Goal: Find specific page/section: Find specific page/section

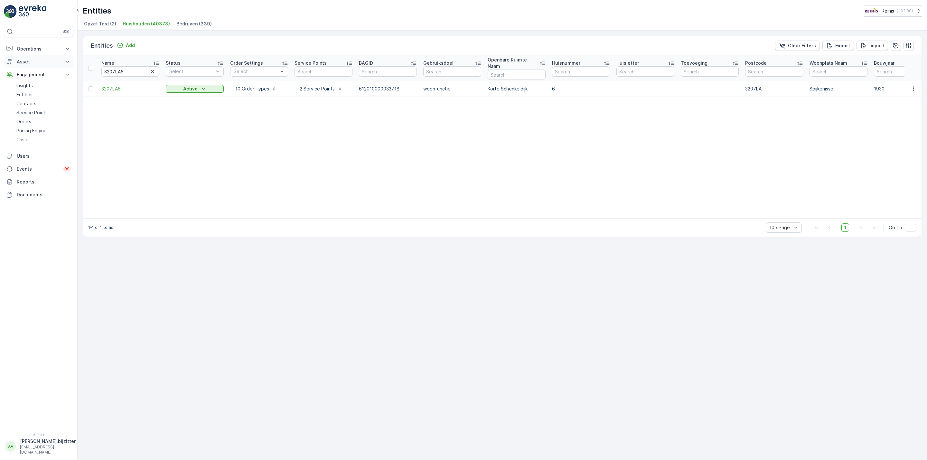
click at [28, 61] on p "Asset" at bounding box center [39, 62] width 44 height 6
click at [26, 51] on p "Operations" at bounding box center [39, 49] width 44 height 6
click at [27, 67] on p "Planning" at bounding box center [25, 69] width 18 height 6
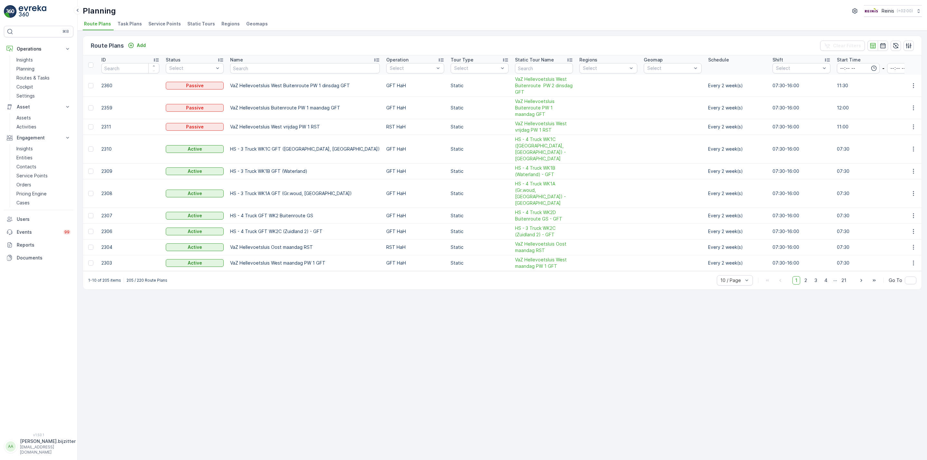
click at [223, 24] on span "Regions" at bounding box center [231, 24] width 18 height 6
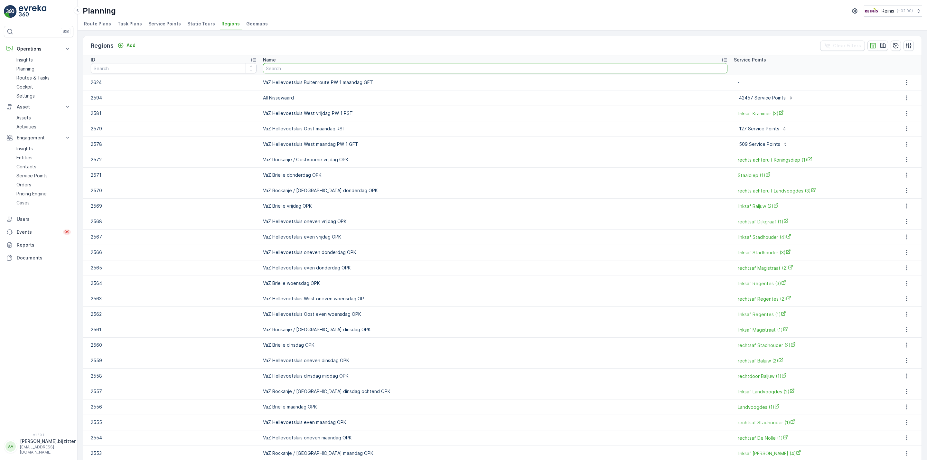
click at [348, 66] on input "text" at bounding box center [495, 68] width 465 height 10
type input "O"
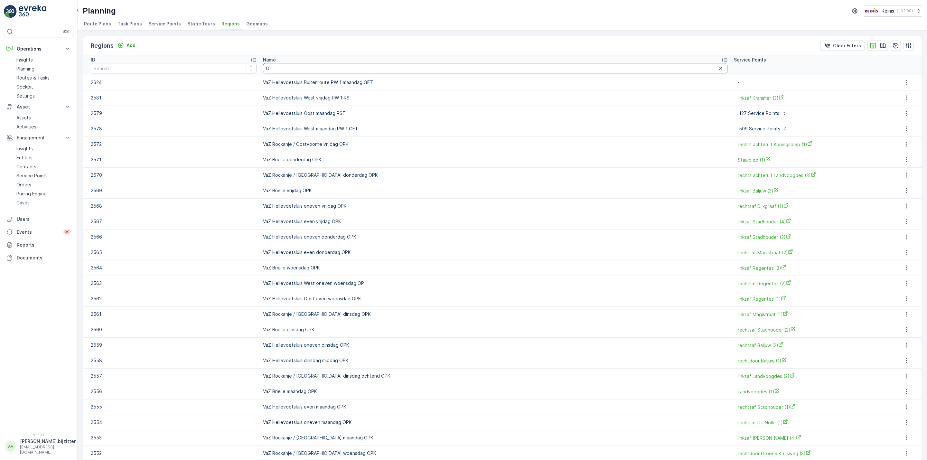
click at [331, 70] on input "O" at bounding box center [495, 68] width 465 height 10
type input "Oost donder"
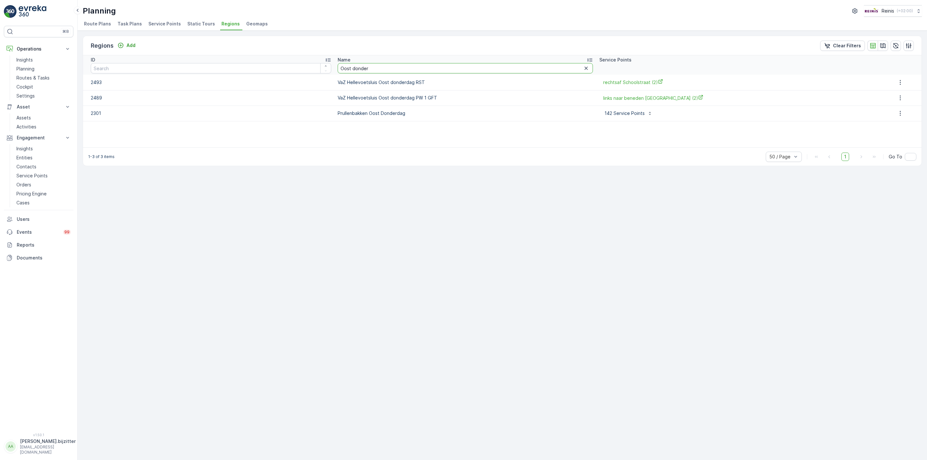
click at [385, 68] on input "Oost donder" at bounding box center [465, 68] width 255 height 10
click at [383, 16] on div "Planning Reinis ( +02:00 )" at bounding box center [502, 11] width 839 height 12
click at [333, 241] on div "Regions Add Clear Filters ID Name Oost donder Service Points 2493 VaZ Hellevoet…" at bounding box center [503, 246] width 850 height 430
click at [195, 25] on span "Static Tours" at bounding box center [201, 24] width 28 height 6
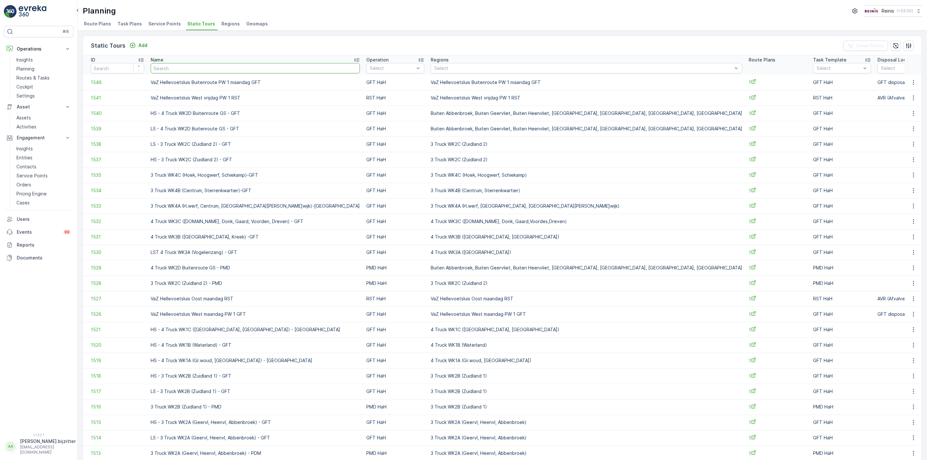
click at [216, 68] on input "text" at bounding box center [255, 68] width 209 height 10
type input "Heele"
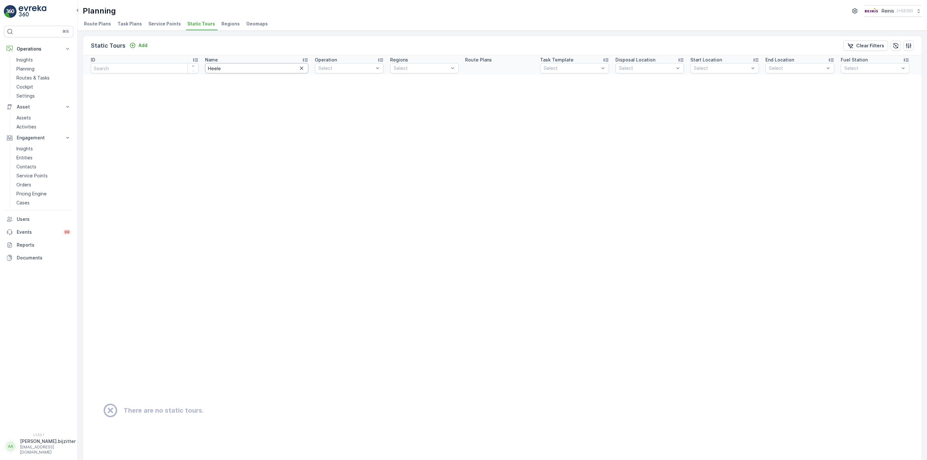
click at [216, 68] on input "Heele" at bounding box center [257, 68] width 104 height 10
type input "Hellevoety"
click at [228, 68] on input "Hellevoety" at bounding box center [257, 68] width 104 height 10
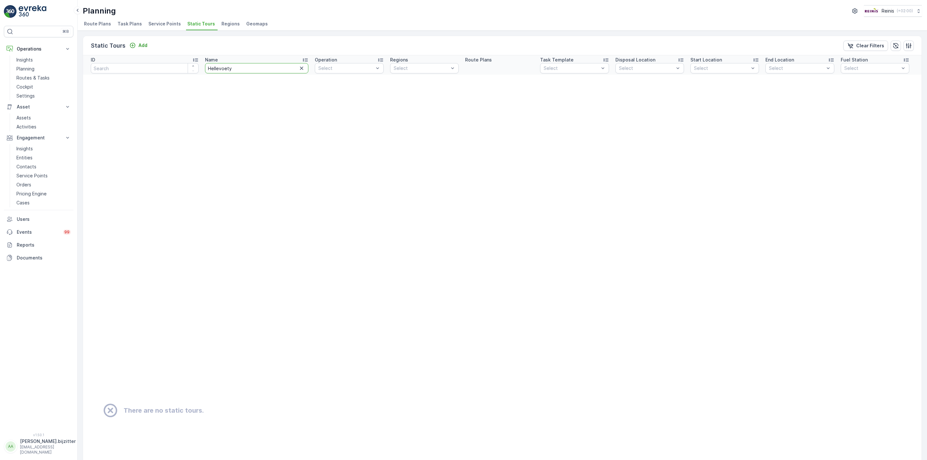
type input "Hellevoet"
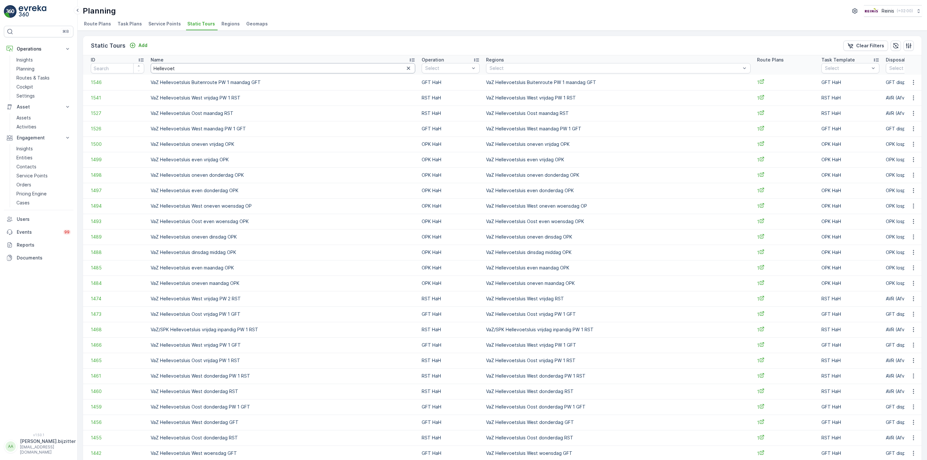
click at [228, 70] on input "Hellevoet" at bounding box center [283, 68] width 265 height 10
type input "Hellevoetsluis am"
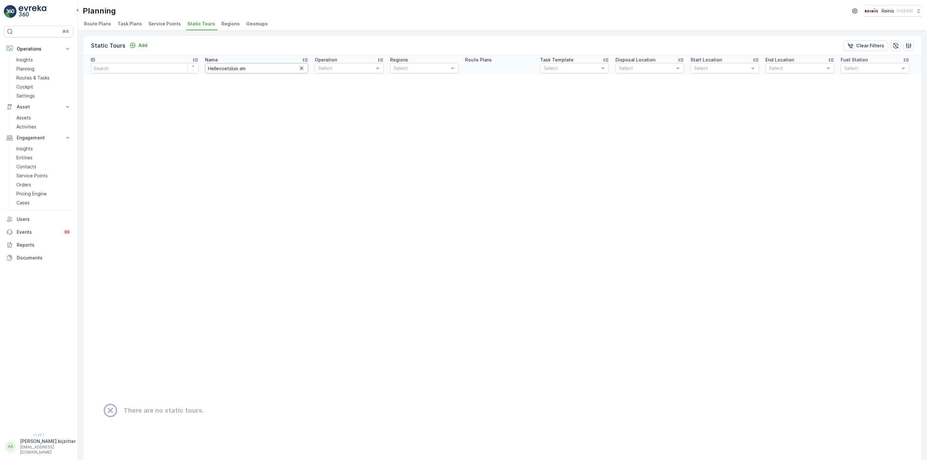
click at [254, 69] on input "Hellevoetsluis am" at bounding box center [257, 68] width 104 height 10
type input "Hellevoetsluis maan"
click at [240, 67] on input "Hellevoetsluis maan" at bounding box center [257, 68] width 104 height 10
click at [239, 67] on input "Hellevoetsluis maan" at bounding box center [257, 68] width 104 height 10
type input "Hellevoetsluis"
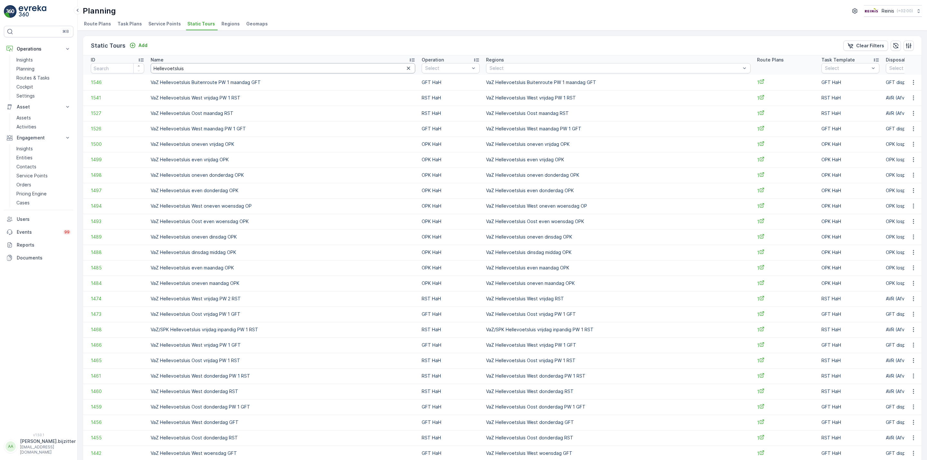
click at [218, 73] on input "Hellevoetsluis" at bounding box center [283, 68] width 265 height 10
type input "Hellevoetsluis"
click at [222, 70] on input "Hellevoetsluis" at bounding box center [283, 68] width 265 height 10
type input "Hellevoetsluis"
click at [222, 70] on input "Hellevoetsluis" at bounding box center [283, 68] width 265 height 10
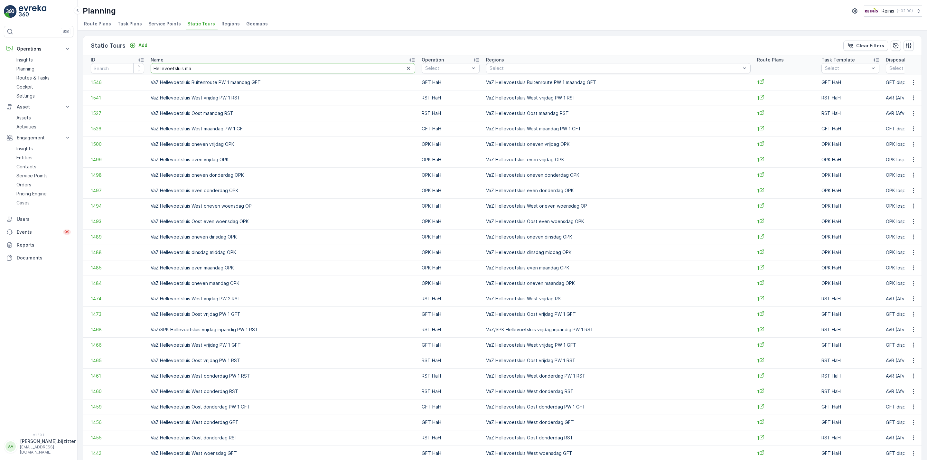
type input "Hellevoetsluis maa"
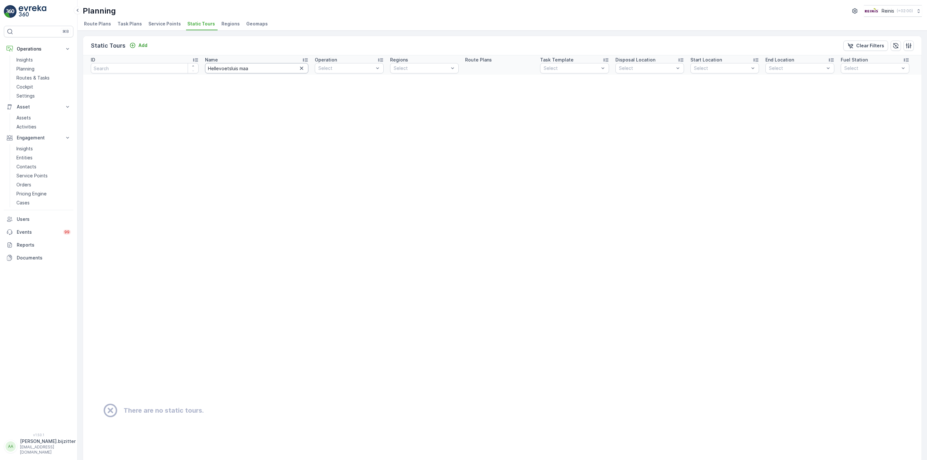
click at [245, 70] on input "Hellevoetsluis maa" at bounding box center [257, 68] width 104 height 10
click at [230, 70] on input "Hellevoetsluis maa" at bounding box center [257, 68] width 104 height 10
type input "Hellevoetsluis GFT maa"
click at [250, 69] on input "Hellevoetsluis GFT maa" at bounding box center [257, 68] width 104 height 10
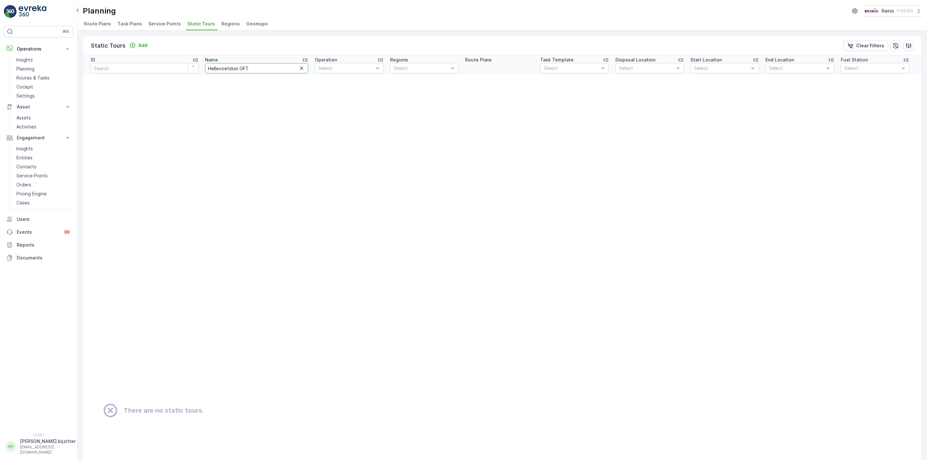
type input "Hellevoetsluis GFT"
drag, startPoint x: 230, startPoint y: 65, endPoint x: 243, endPoint y: 70, distance: 14.1
click at [230, 65] on input "Hellevoetsluis GFT" at bounding box center [257, 68] width 104 height 10
type input "Hellevoetsluis West GFT"
click at [252, 69] on input "Hellevoetsluis West GFT" at bounding box center [257, 68] width 104 height 10
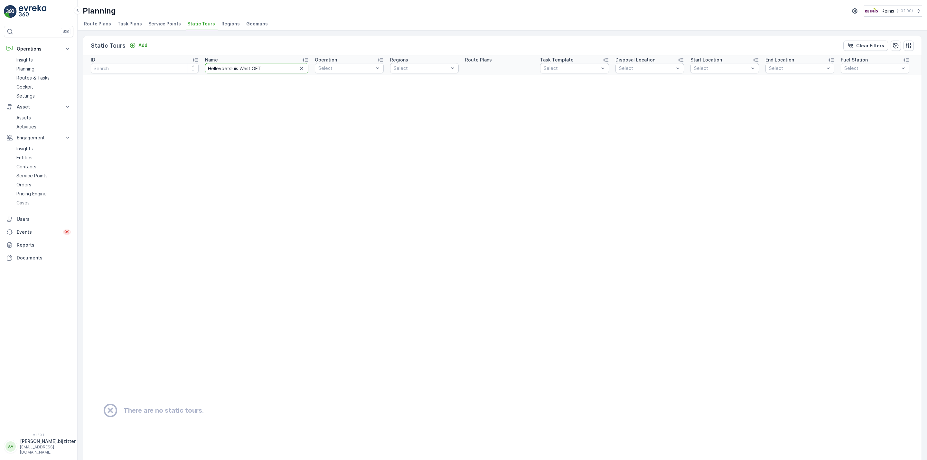
click at [252, 69] on input "Hellevoetsluis West GFT" at bounding box center [257, 68] width 104 height 10
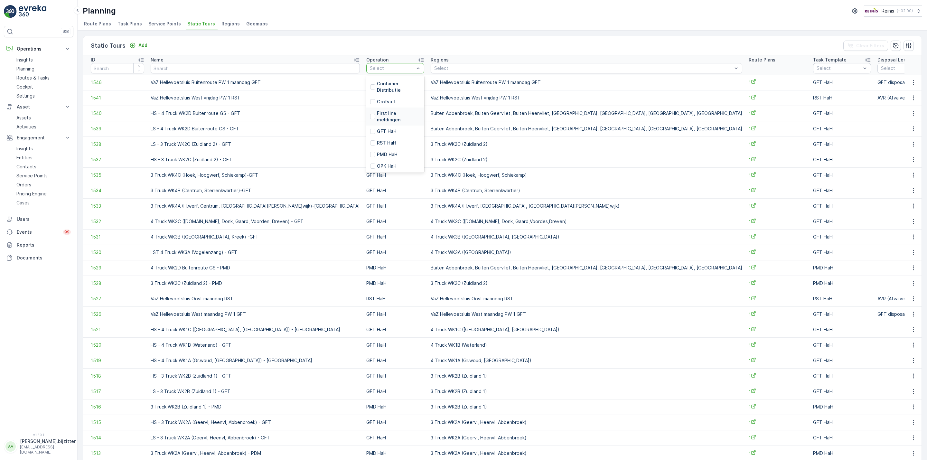
scroll to position [145, 0]
click at [370, 130] on div at bounding box center [372, 130] width 5 height 5
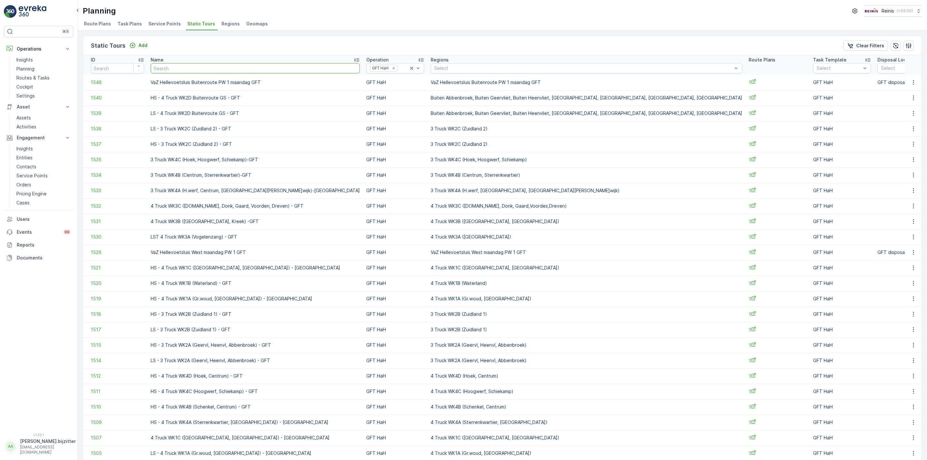
click at [179, 66] on input "text" at bounding box center [255, 68] width 209 height 10
type input "Za"
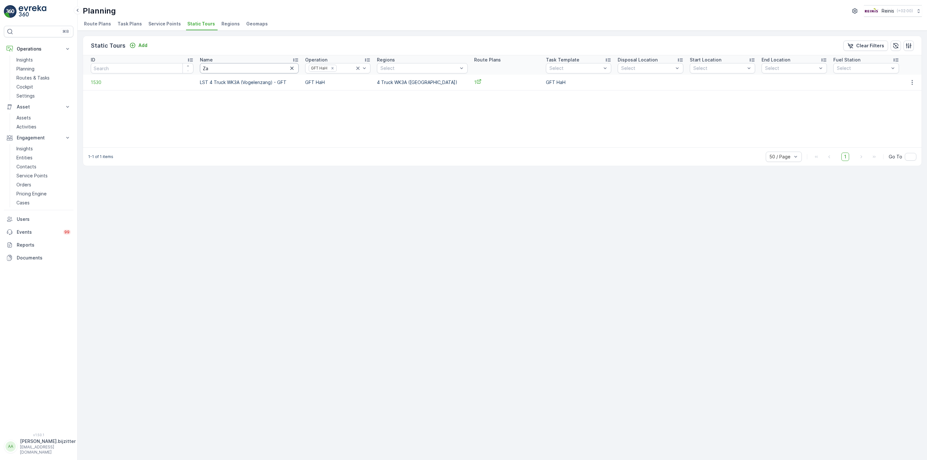
click at [209, 65] on input "Za" at bounding box center [249, 68] width 99 height 10
type input "VaZ"
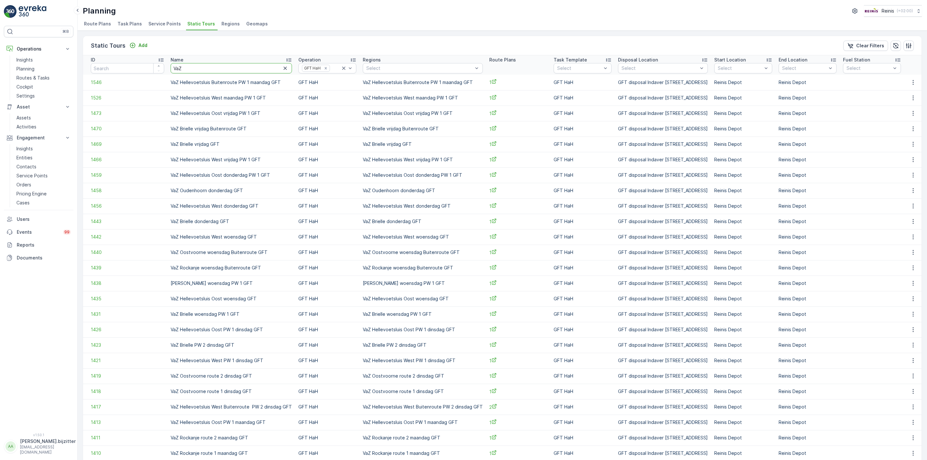
click at [214, 70] on input "VaZ" at bounding box center [231, 68] width 121 height 10
type input "VaZ"
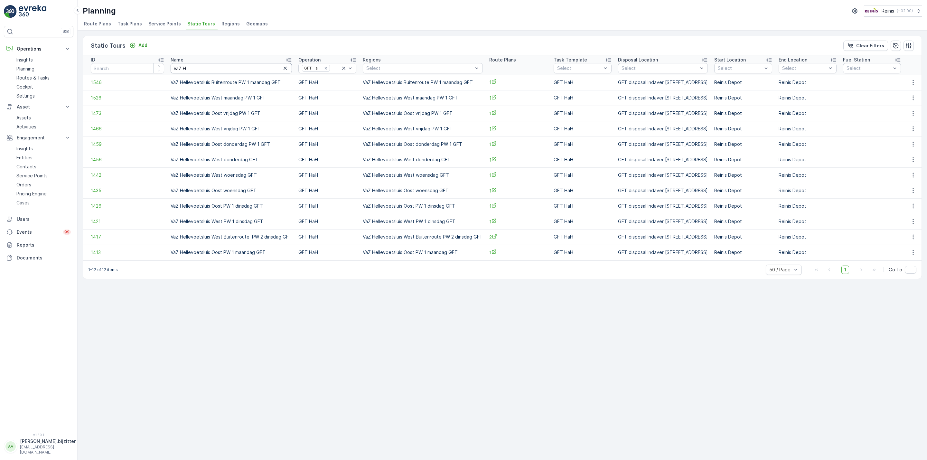
click at [214, 70] on input "VaZ H" at bounding box center [231, 68] width 121 height 10
type input "VaZ Helle"
click at [211, 65] on input "VaZ Helle" at bounding box center [231, 68] width 121 height 10
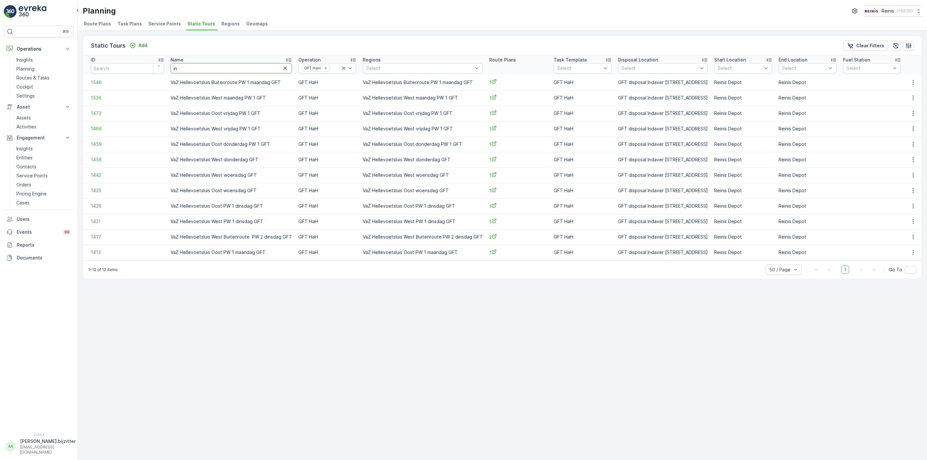
type input "inp"
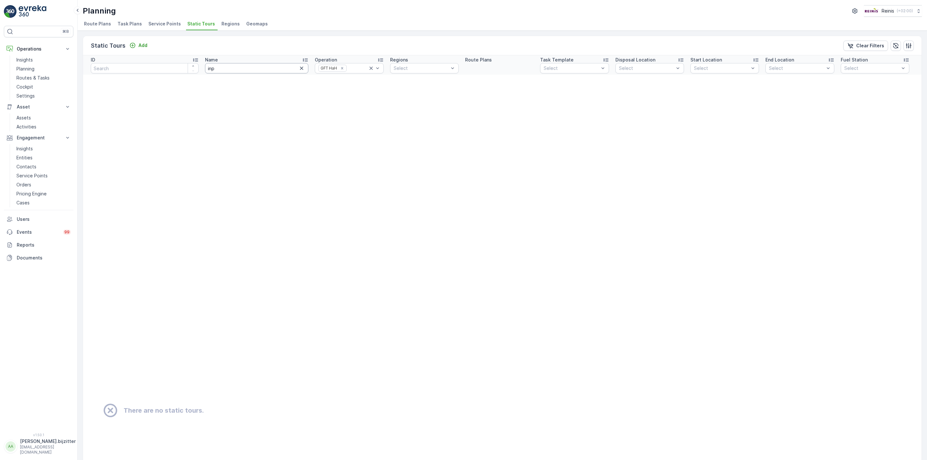
click at [216, 72] on input "inp" at bounding box center [257, 68] width 104 height 10
type input "i"
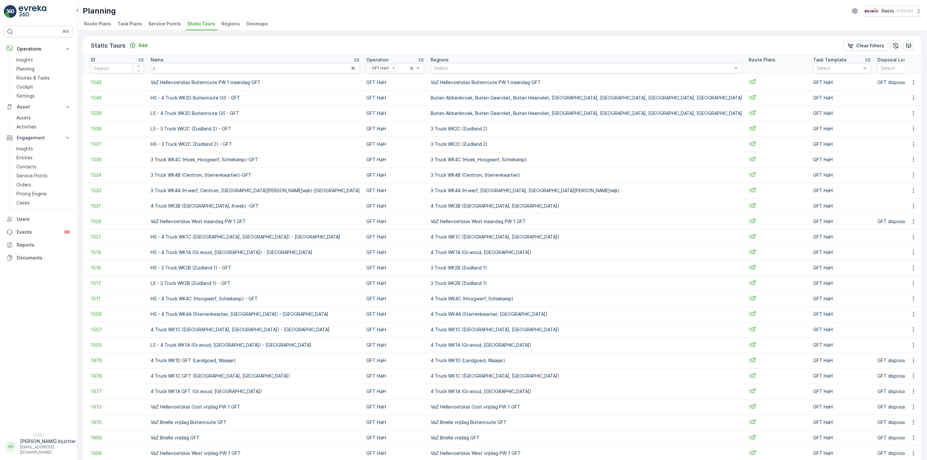
click at [197, 69] on input "i" at bounding box center [255, 68] width 209 height 10
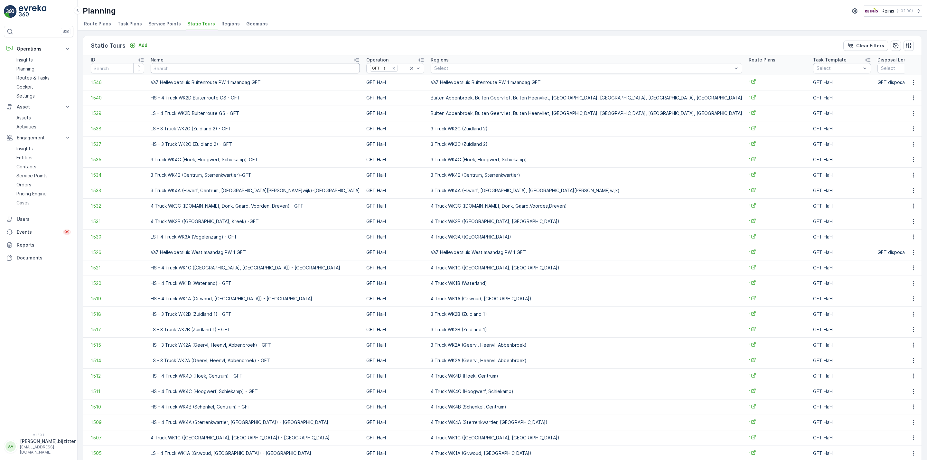
click at [171, 69] on input "text" at bounding box center [255, 68] width 209 height 10
type input "in"
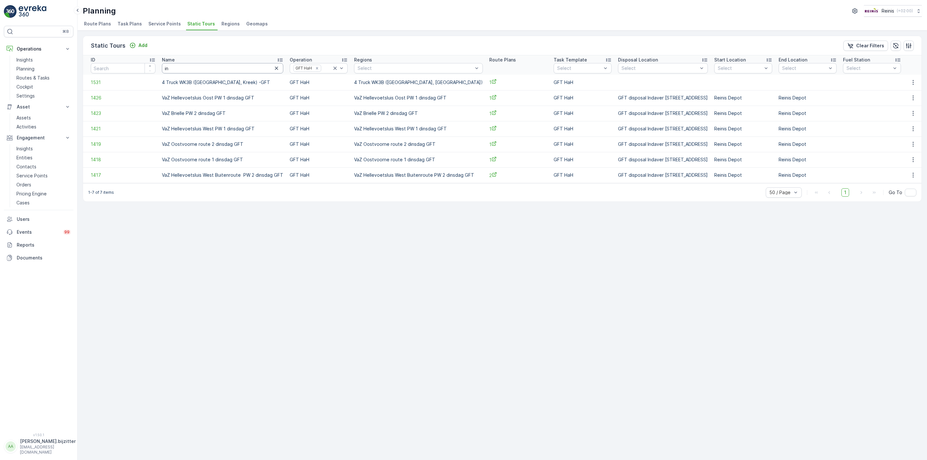
click at [171, 69] on input "in" at bounding box center [222, 68] width 121 height 10
type input "inp"
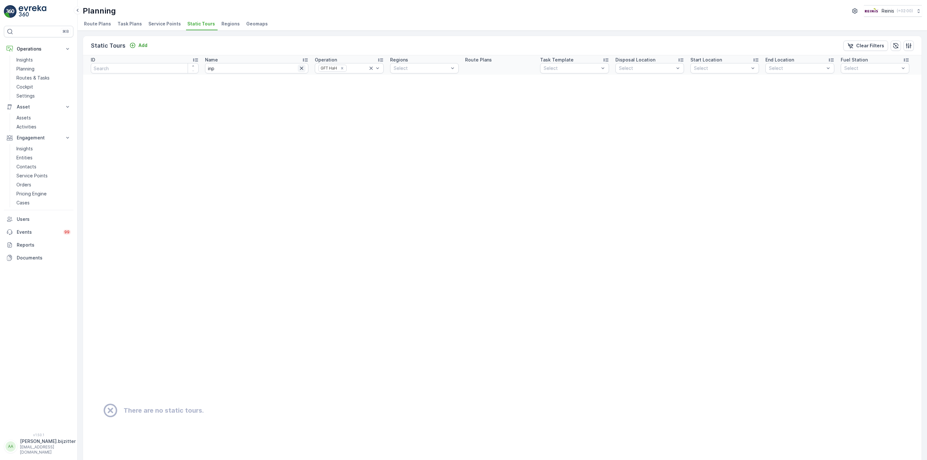
click at [300, 70] on icon "button" at bounding box center [301, 68] width 3 height 3
click at [97, 24] on span "Route Plans" at bounding box center [97, 24] width 27 height 6
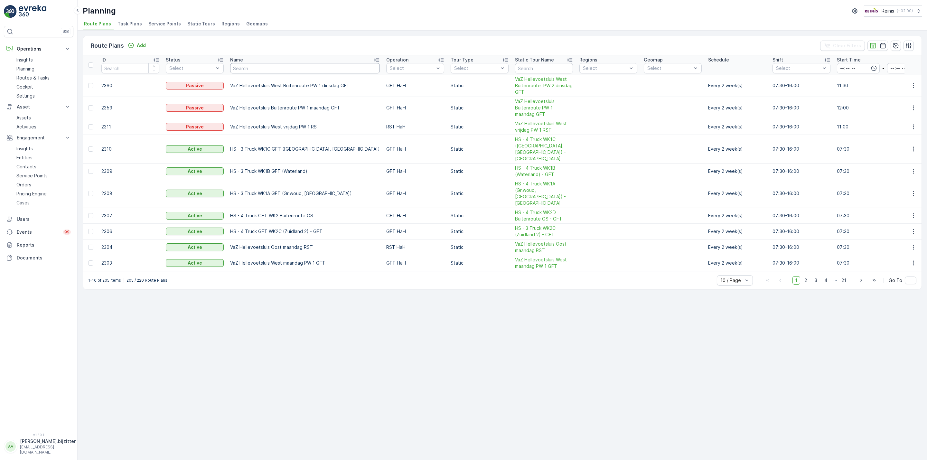
click at [294, 68] on input "text" at bounding box center [305, 68] width 150 height 10
type input "inp"
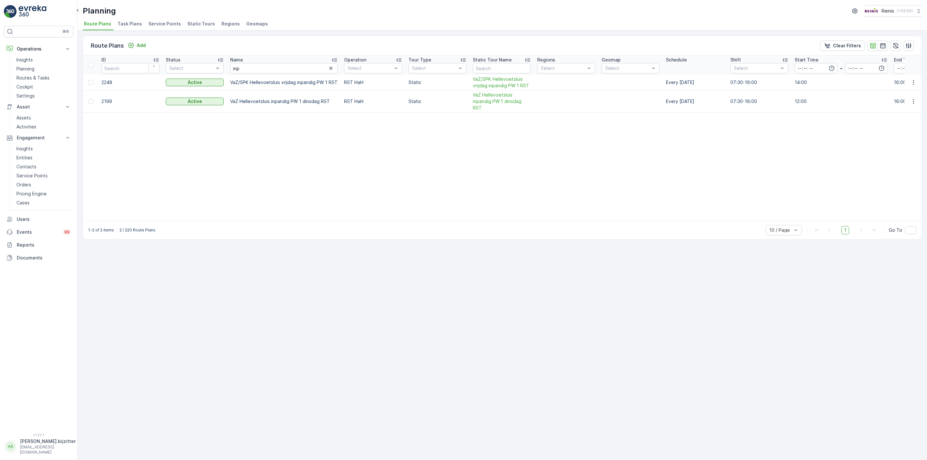
click at [287, 82] on p "VaZ/SPK Hellevoetsluis vrijdag inpandig PW 1 RST" at bounding box center [284, 82] width 108 height 6
copy p "VaZ/SPK Hellevoetsluis vrijdag inpandig PW 1 RST"
click at [274, 81] on p "VaZ/SPK Hellevoetsluis vrijdag inpandig PW 1 RST" at bounding box center [284, 82] width 108 height 6
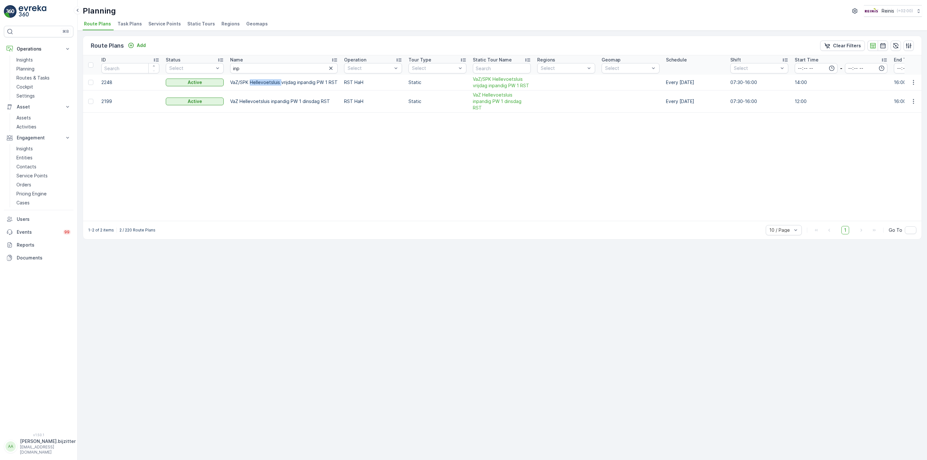
click at [274, 81] on p "VaZ/SPK Hellevoetsluis vrijdag inpandig PW 1 RST" at bounding box center [284, 82] width 108 height 6
click at [266, 73] on input "inp" at bounding box center [284, 68] width 108 height 10
type input "VaZ"
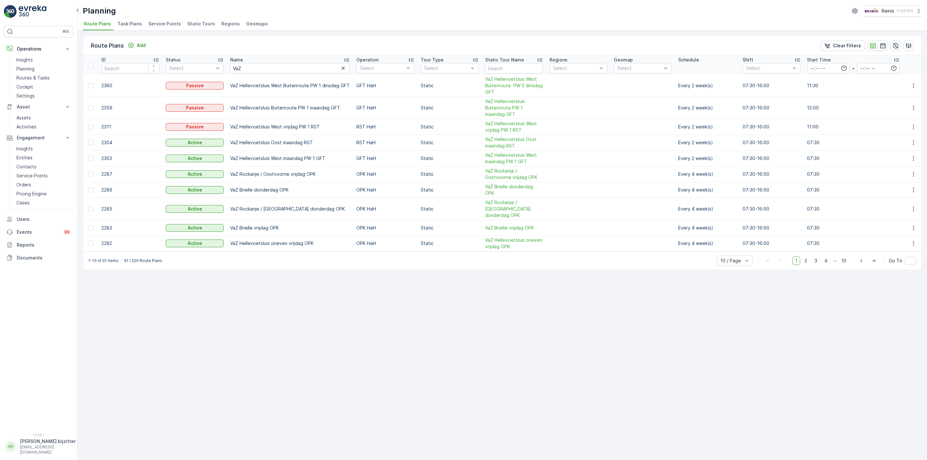
click at [266, 73] on input "VaZ" at bounding box center [290, 68] width 120 height 10
type input "VaZ B"
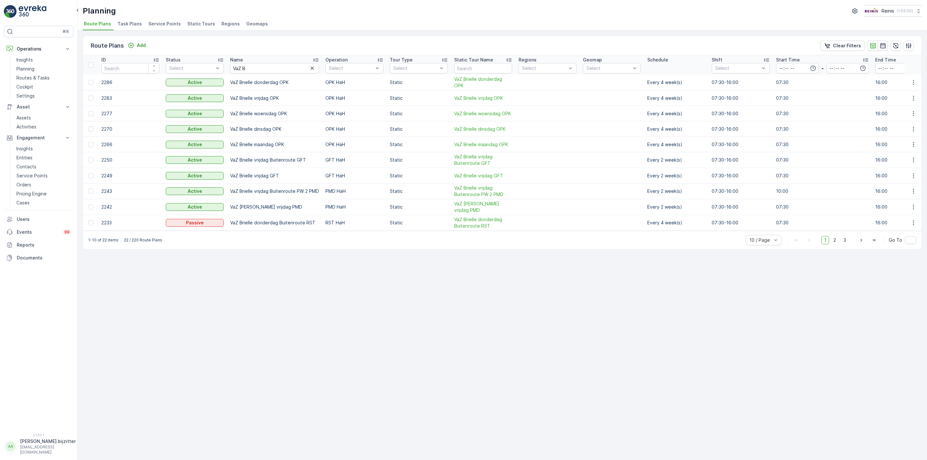
click at [265, 71] on input "VaZ B" at bounding box center [274, 68] width 89 height 10
type input "VaZ Briel"
click at [265, 71] on input "VaZ Briel" at bounding box center [274, 68] width 89 height 10
type input "VaZ Brielle"
click at [265, 71] on input "VaZ Brielle" at bounding box center [274, 68] width 89 height 10
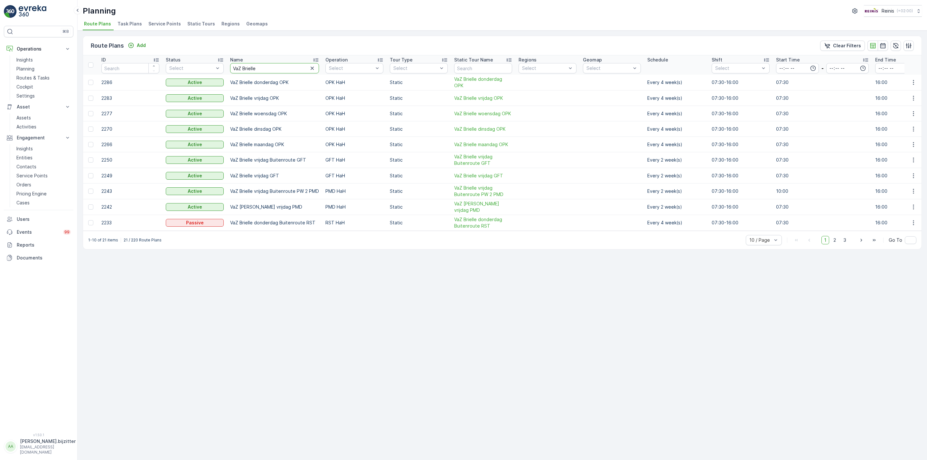
type input "VaZ Brielle /"
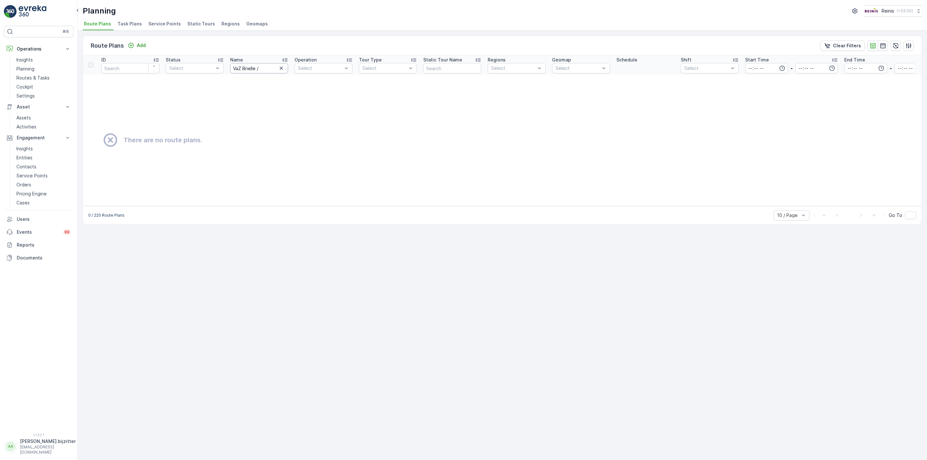
click at [255, 69] on input "VaZ Brielle /" at bounding box center [259, 68] width 58 height 10
type input "VaZ Brielle/"
click at [265, 69] on input "VaZ Brielle/" at bounding box center [259, 68] width 58 height 10
